Goal: Navigation & Orientation: Find specific page/section

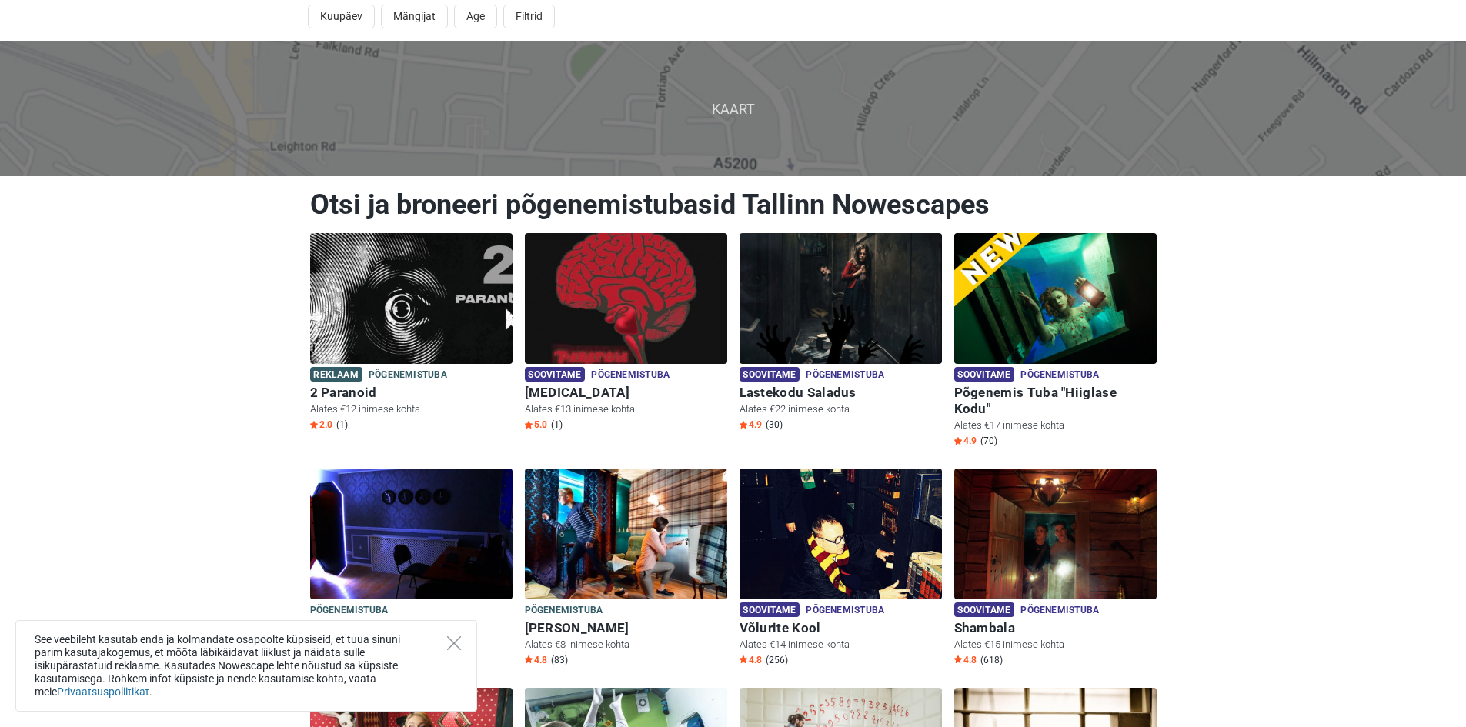
scroll to position [77, 0]
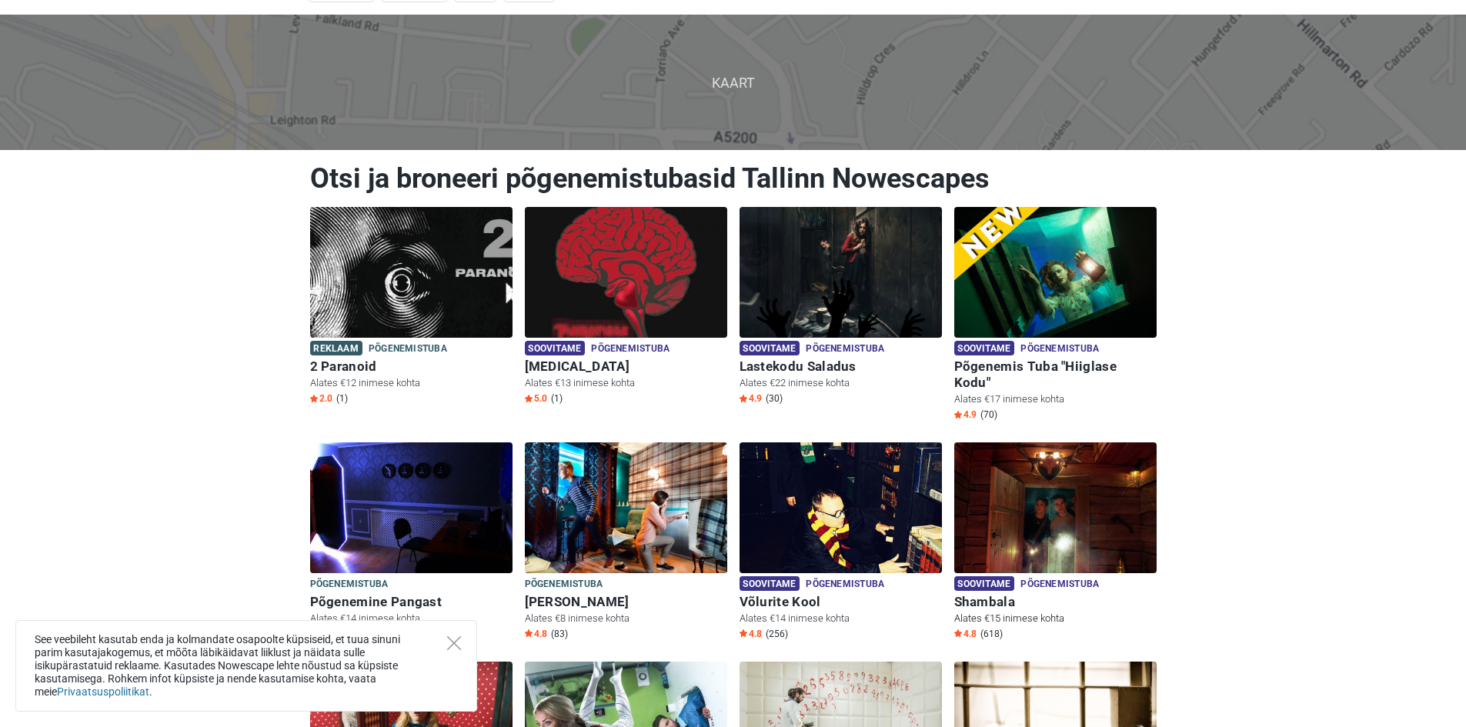
click at [1103, 466] on img at bounding box center [1055, 507] width 202 height 131
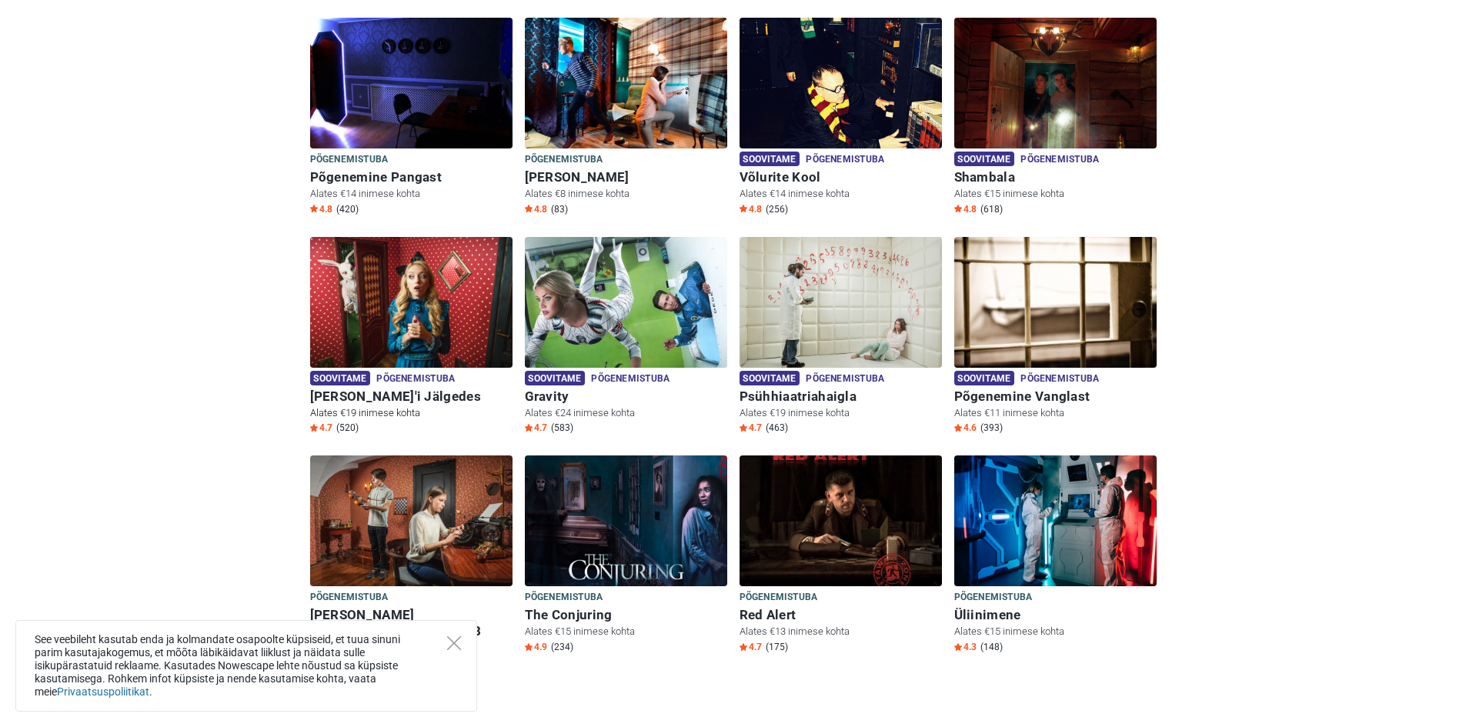
scroll to position [537, 0]
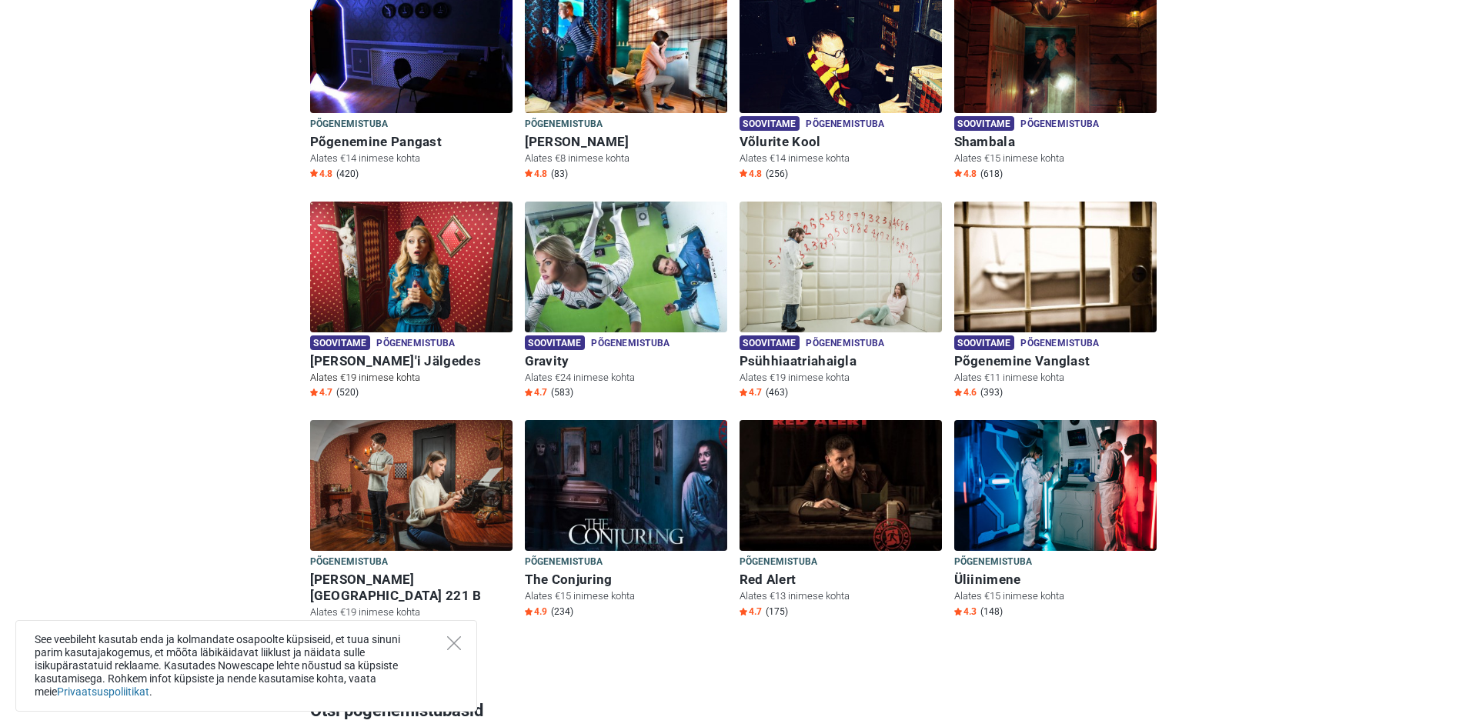
click at [407, 266] on img at bounding box center [411, 267] width 202 height 131
